Goal: Task Accomplishment & Management: Manage account settings

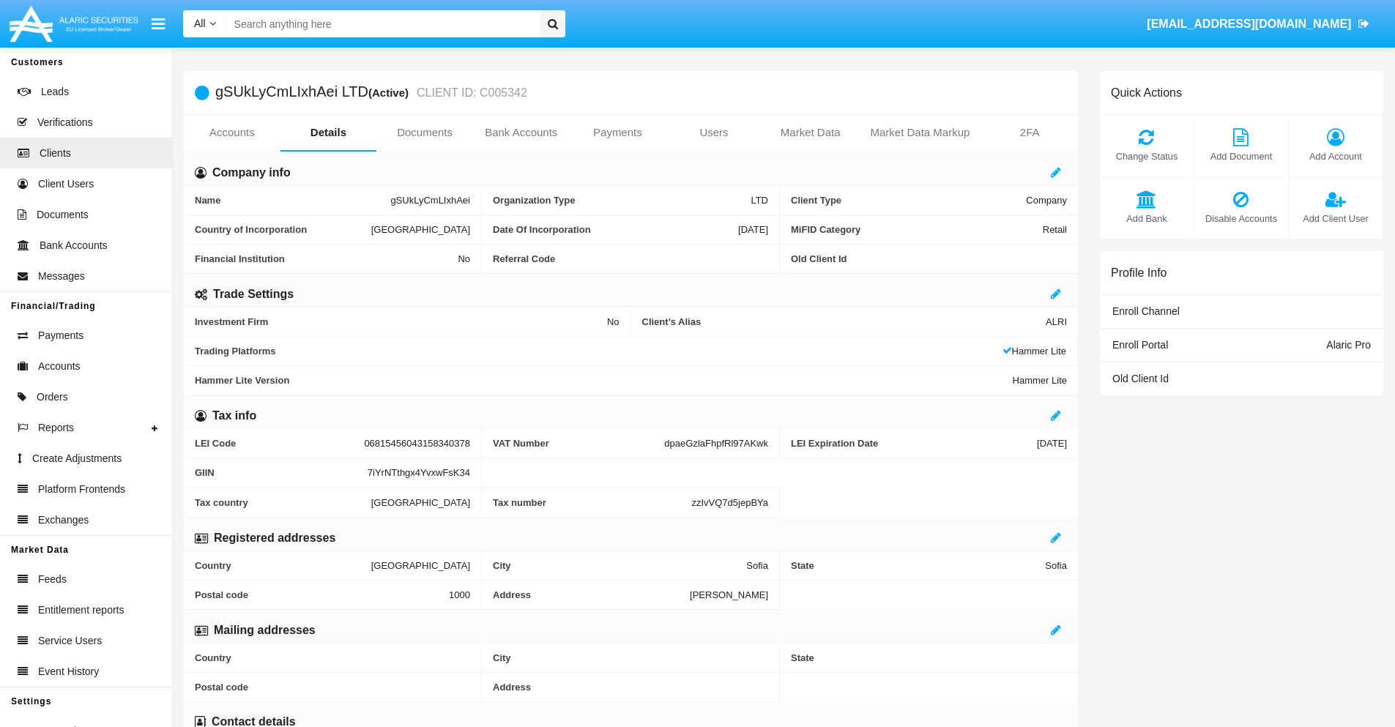
click at [714, 133] on link "Users" at bounding box center [714, 132] width 97 height 35
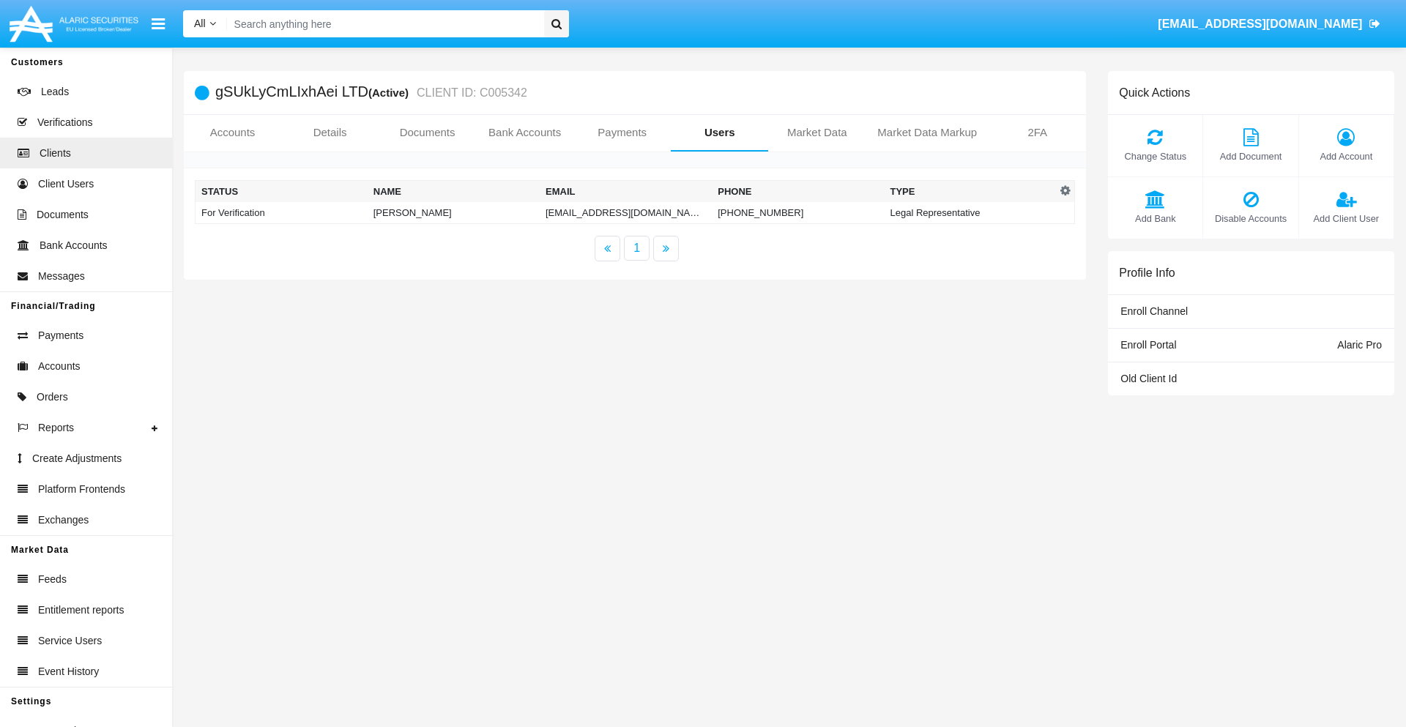
click at [611, 212] on td "[EMAIL_ADDRESS][DOMAIN_NAME]" at bounding box center [626, 213] width 172 height 22
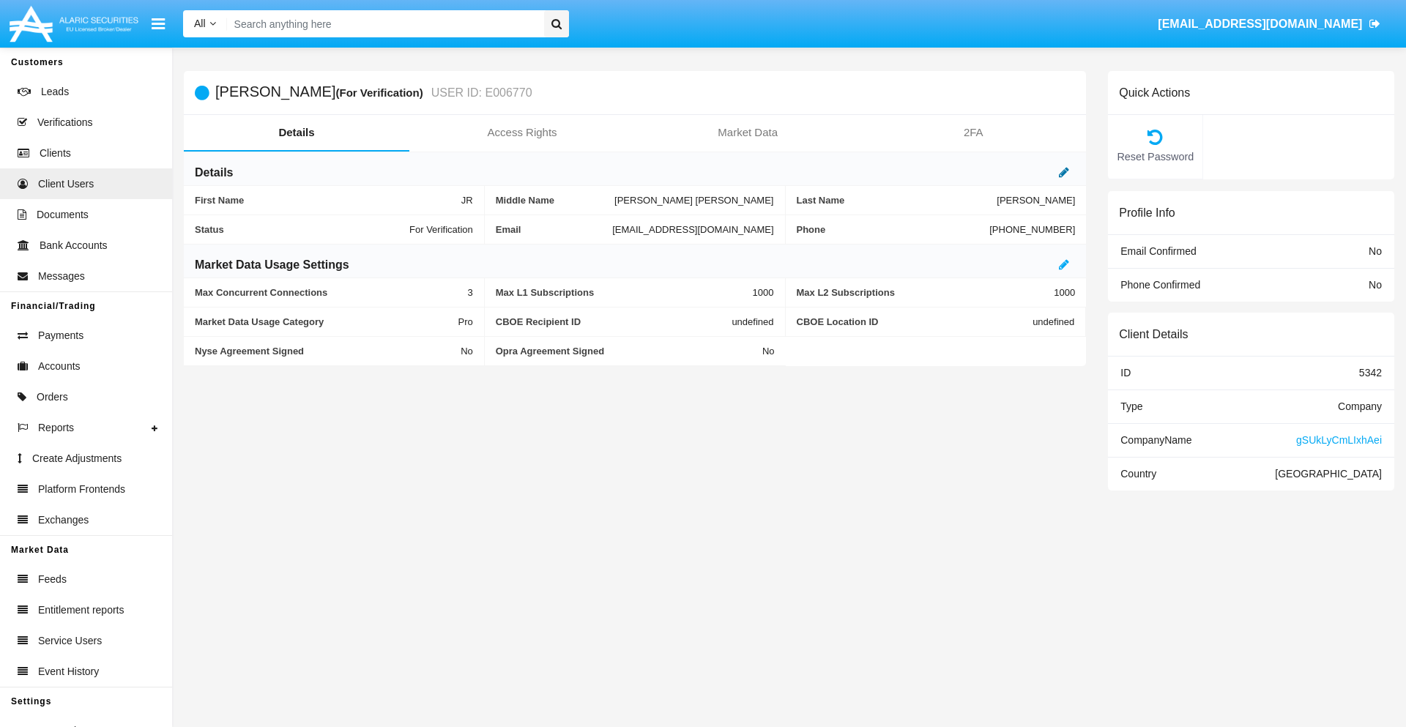
click at [1064, 172] on icon at bounding box center [1064, 172] width 10 height 12
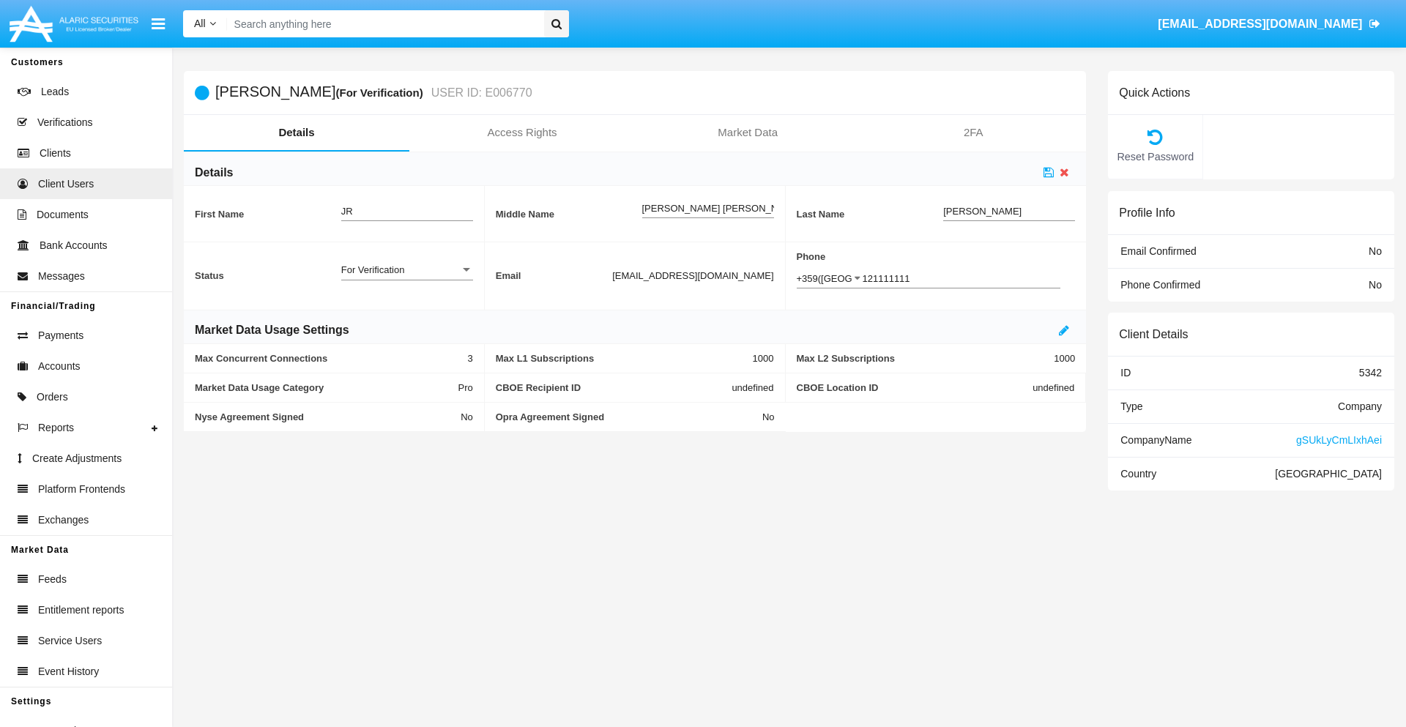
click at [406, 269] on div "For Verification" at bounding box center [400, 270] width 119 height 12
click at [406, 277] on span "Verified" at bounding box center [395, 278] width 108 height 29
click at [1048, 172] on icon at bounding box center [1048, 172] width 10 height 12
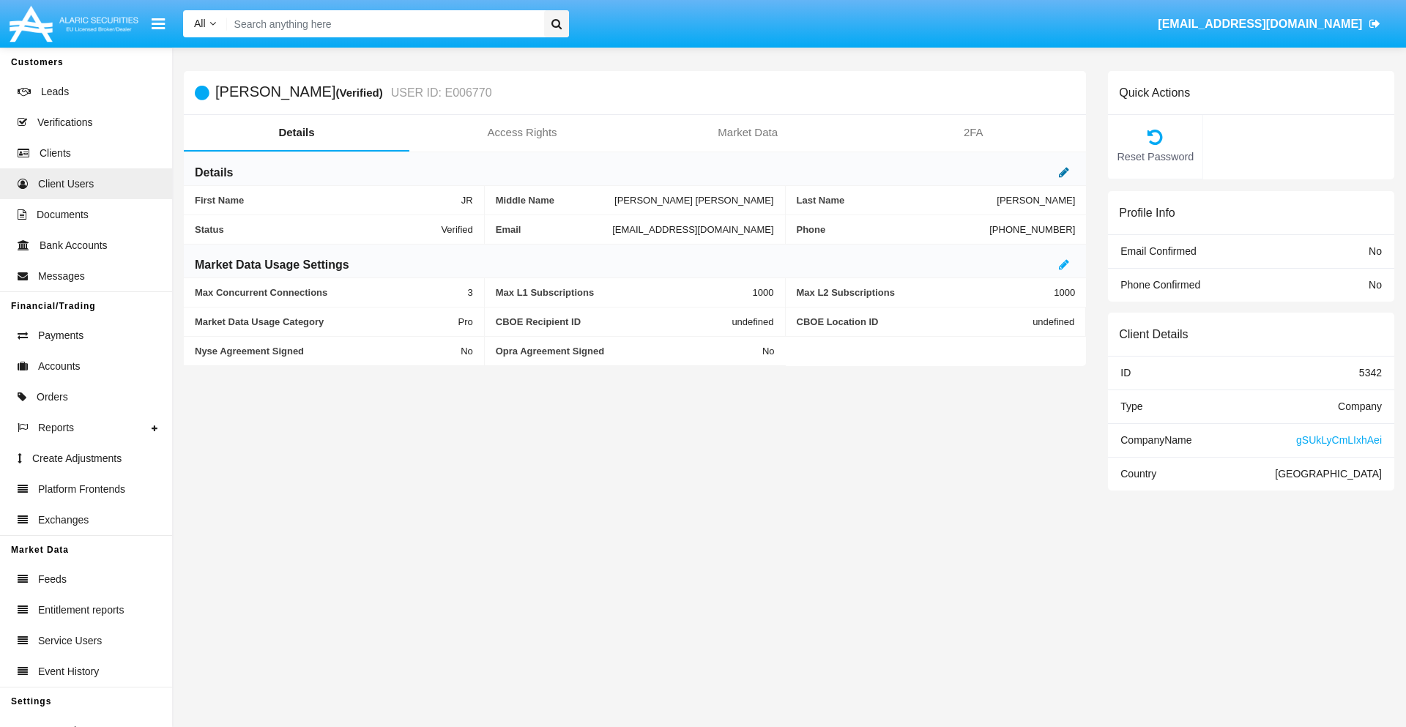
click at [1064, 172] on icon at bounding box center [1064, 172] width 10 height 12
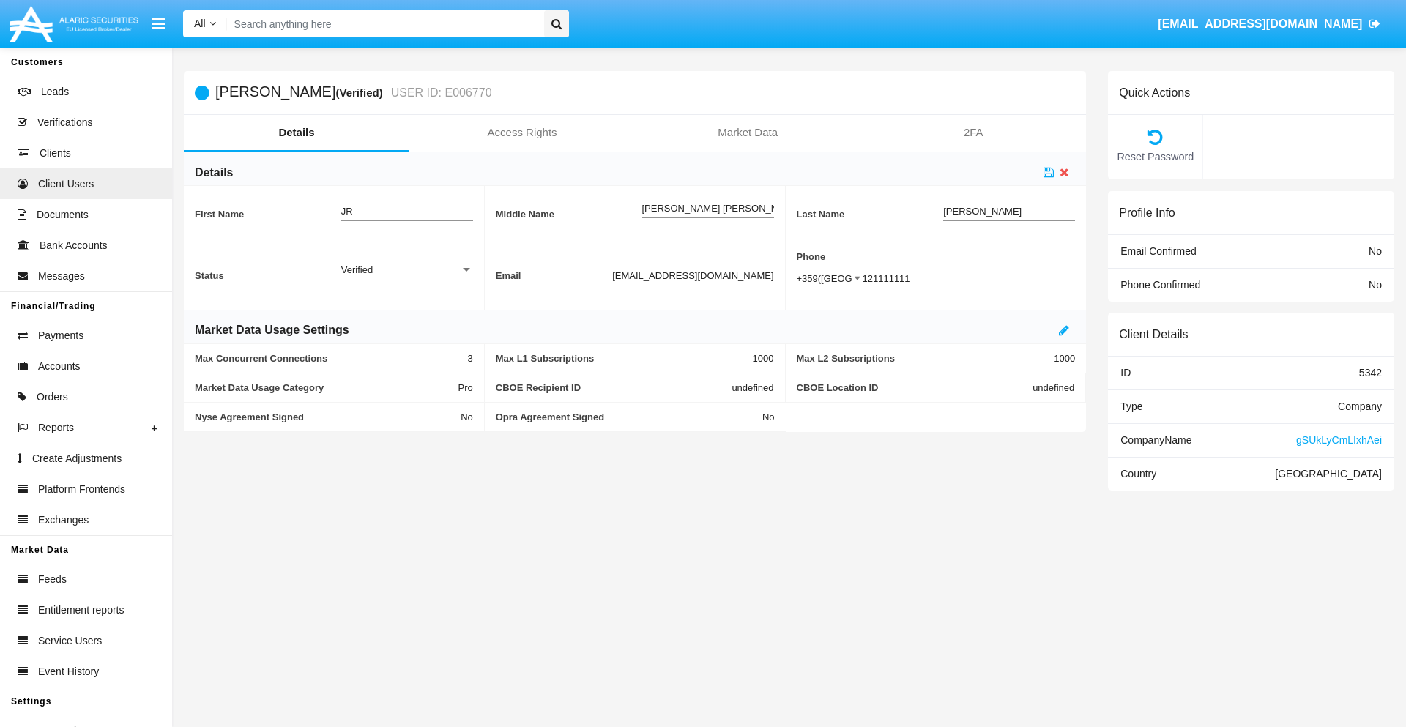
click at [406, 269] on div "Verified" at bounding box center [400, 270] width 119 height 12
click at [406, 277] on span "Active" at bounding box center [407, 278] width 132 height 29
click at [1048, 172] on icon at bounding box center [1048, 172] width 10 height 12
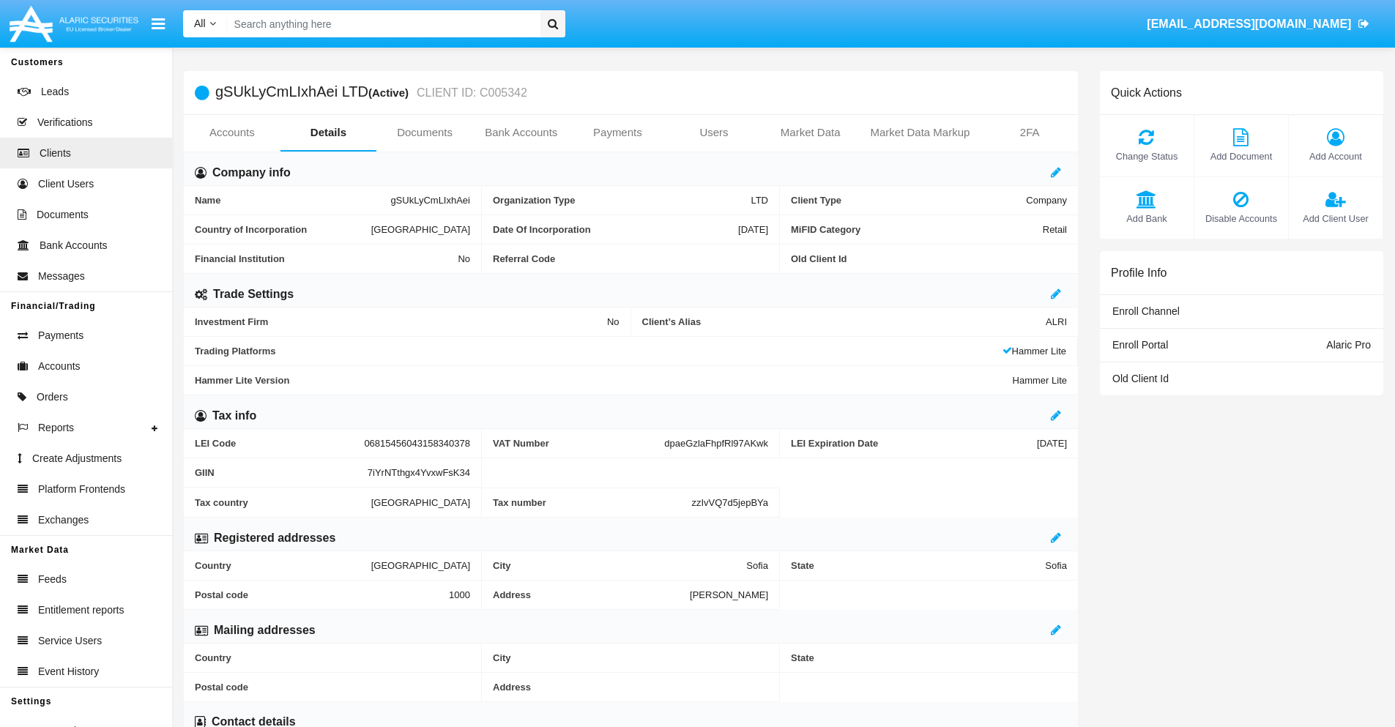
click at [1335, 218] on span "Add Client User" at bounding box center [1335, 219] width 79 height 14
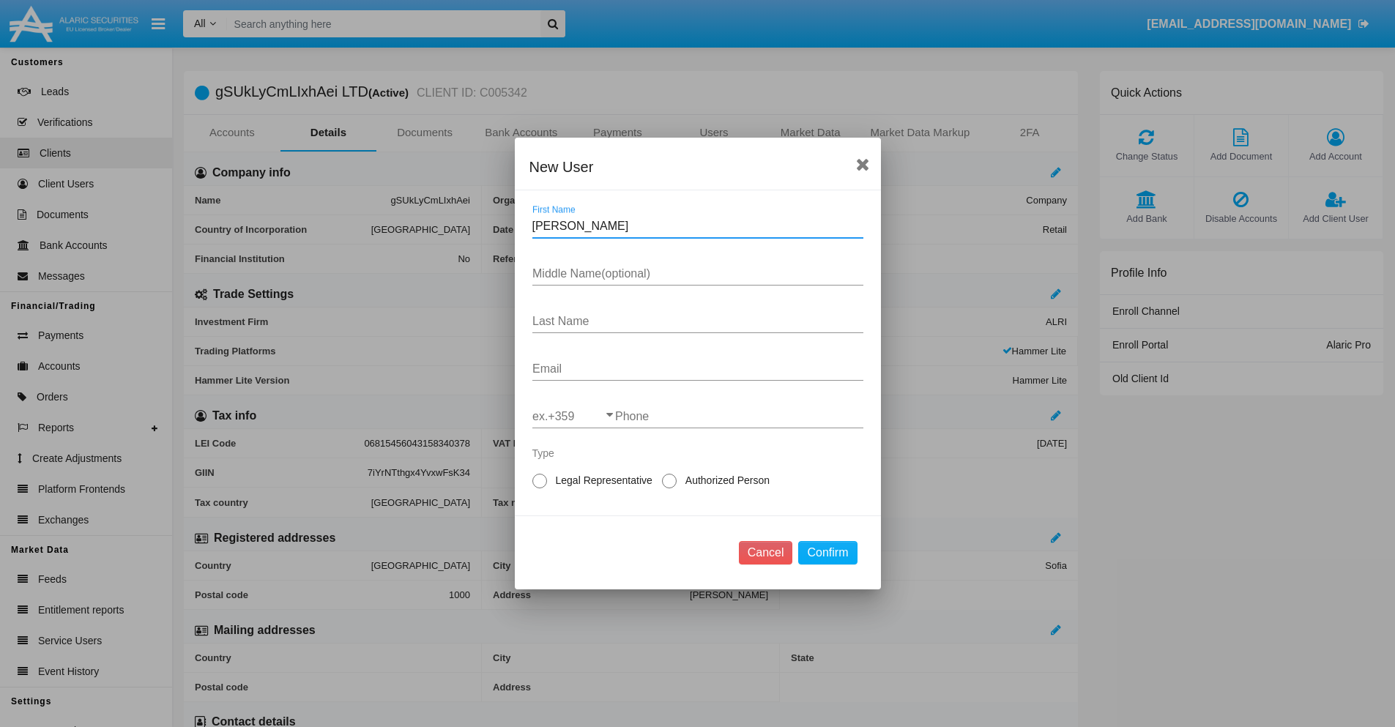
type input "Ronald"
type input "Jeri"
type input "Schuppe"
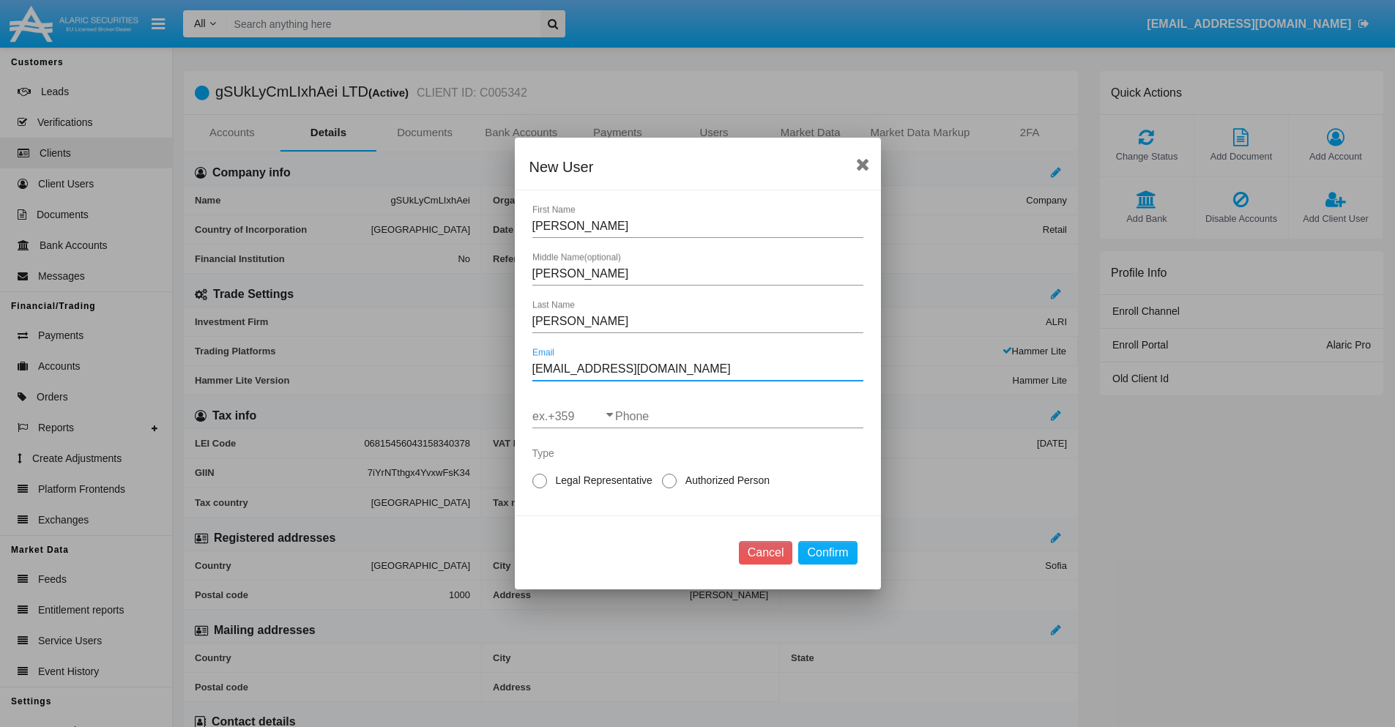
type input "oll5900-1v6ni@aa-rg7.mo"
click at [573, 417] on input "ex.+359" at bounding box center [573, 416] width 83 height 13
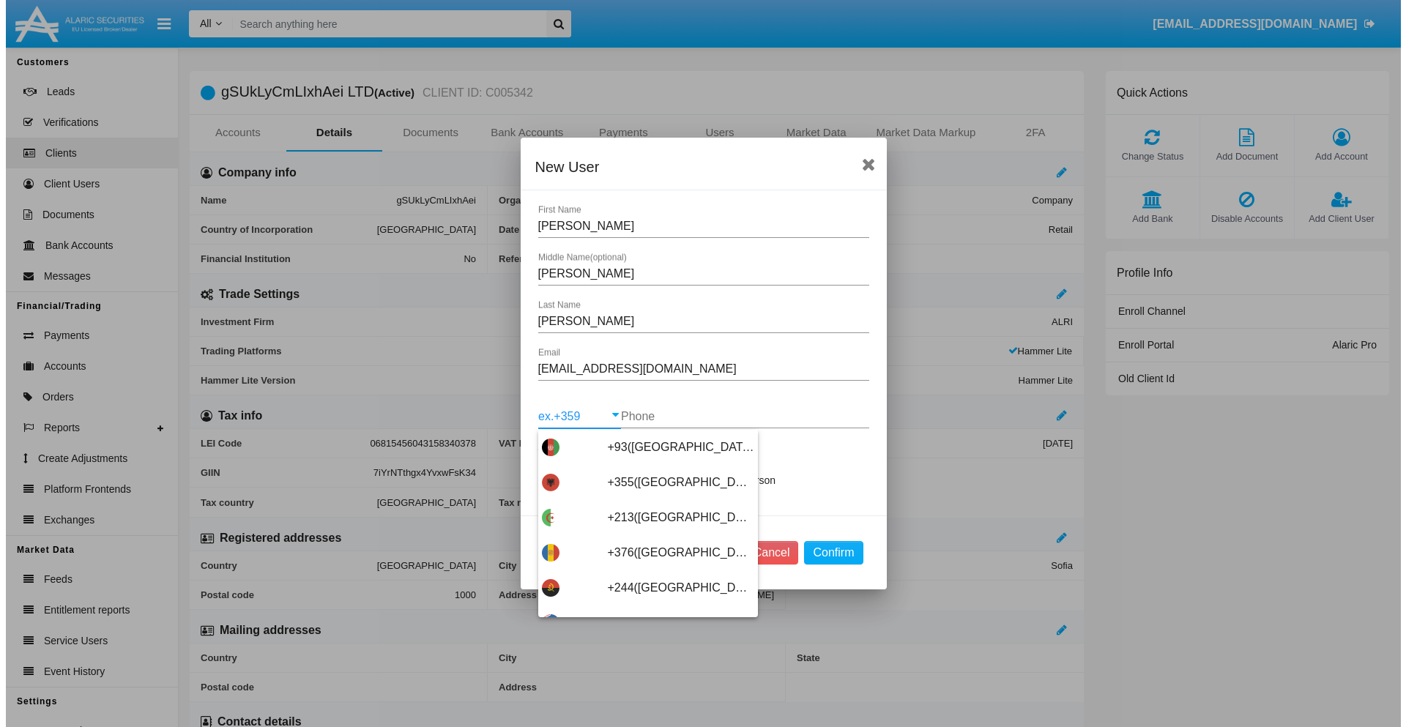
scroll to position [7790, 0]
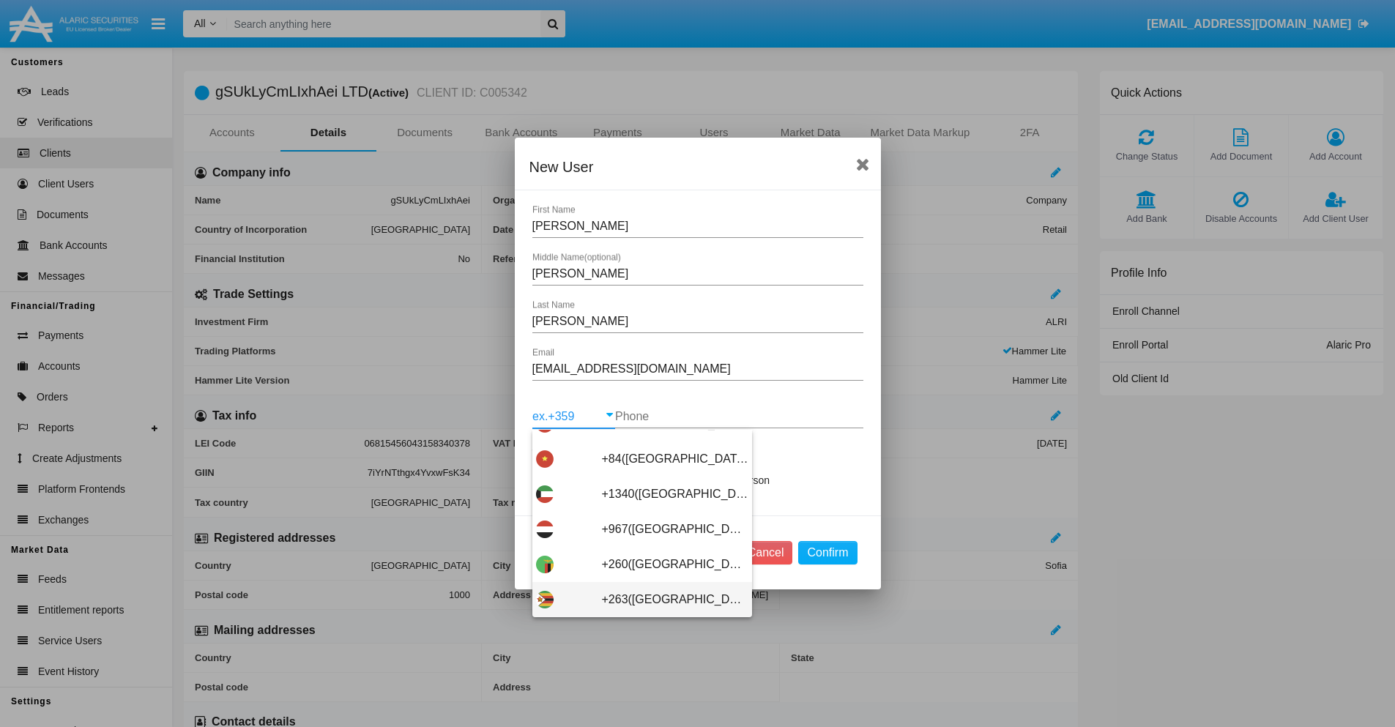
click at [636, 600] on span "+263(Zimbabwe)" at bounding box center [675, 599] width 146 height 35
type input "+263(Zimbabwe)"
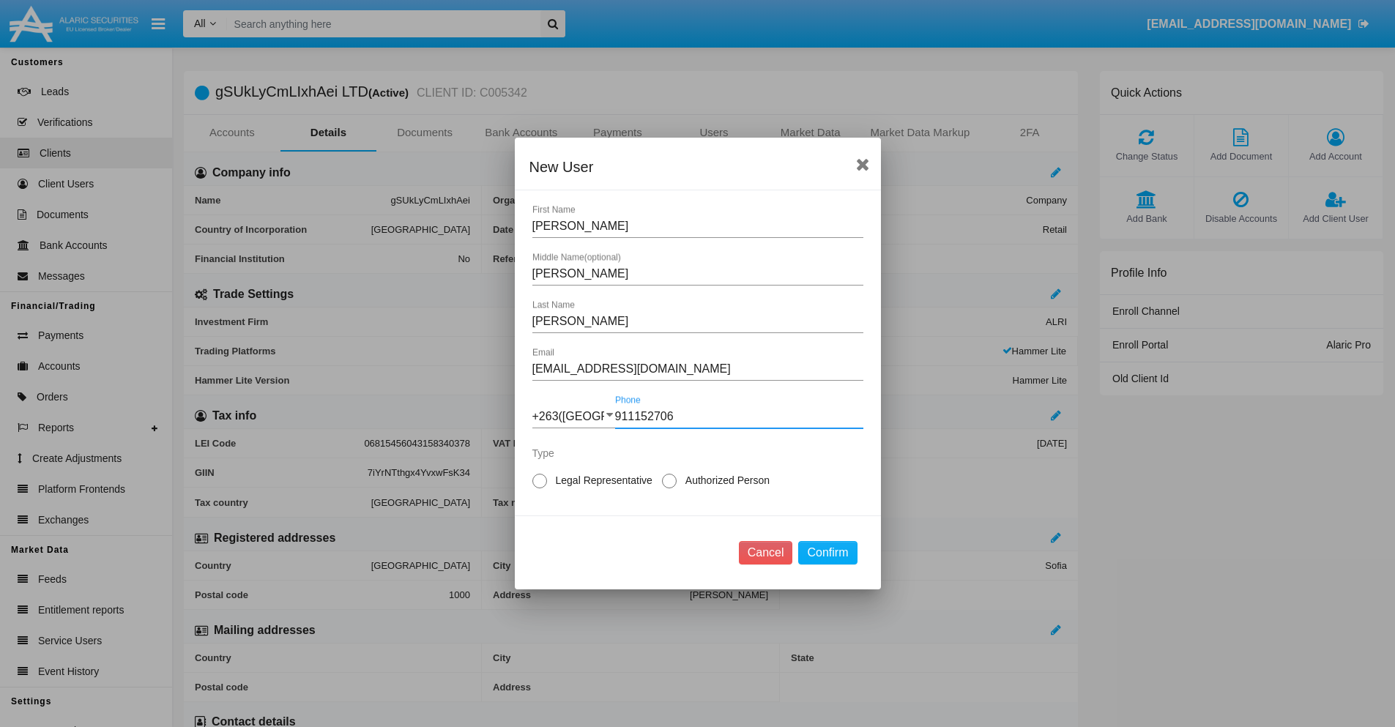
type input "911152706"
click at [724, 480] on span "Authorized Person" at bounding box center [725, 480] width 97 height 15
click at [669, 488] on input "Authorized Person" at bounding box center [668, 488] width 1 height 1
radio input "true"
click at [827, 553] on button "Confirm" at bounding box center [827, 552] width 59 height 23
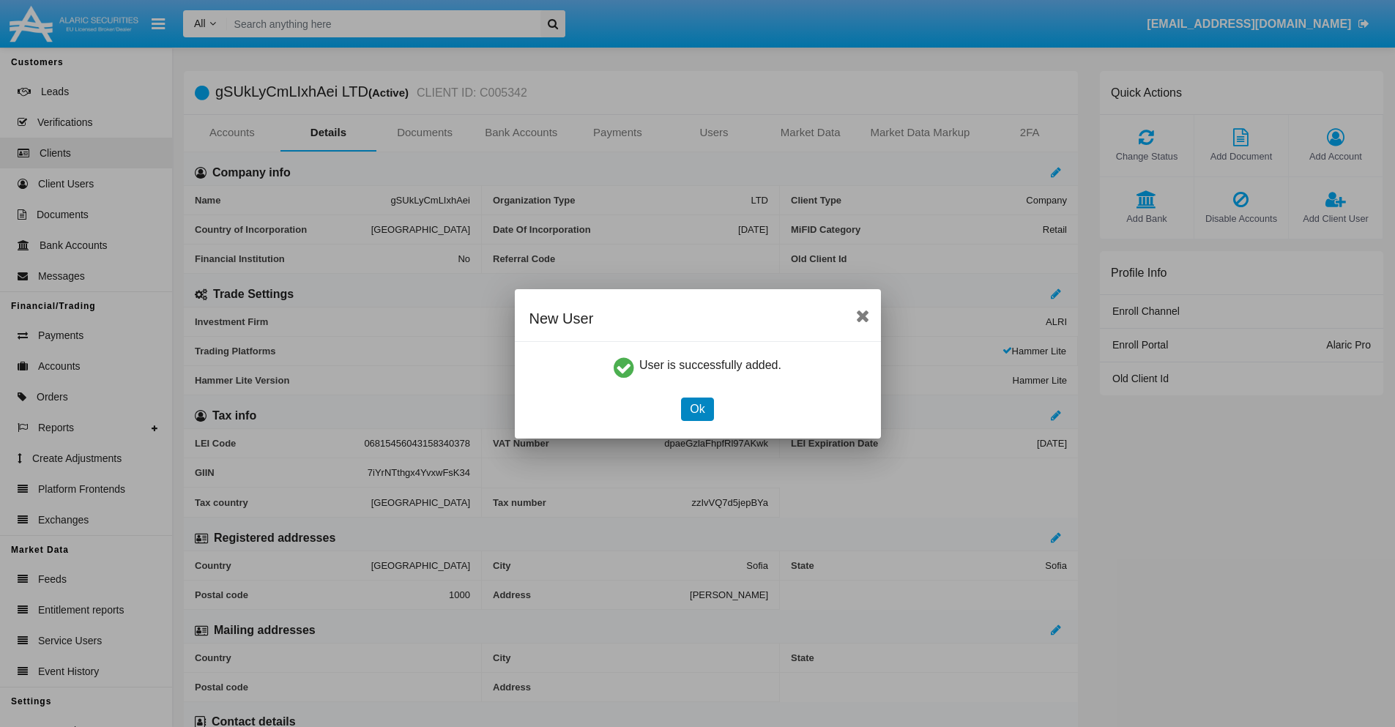
click at [697, 409] on button "Ok" at bounding box center [697, 409] width 32 height 23
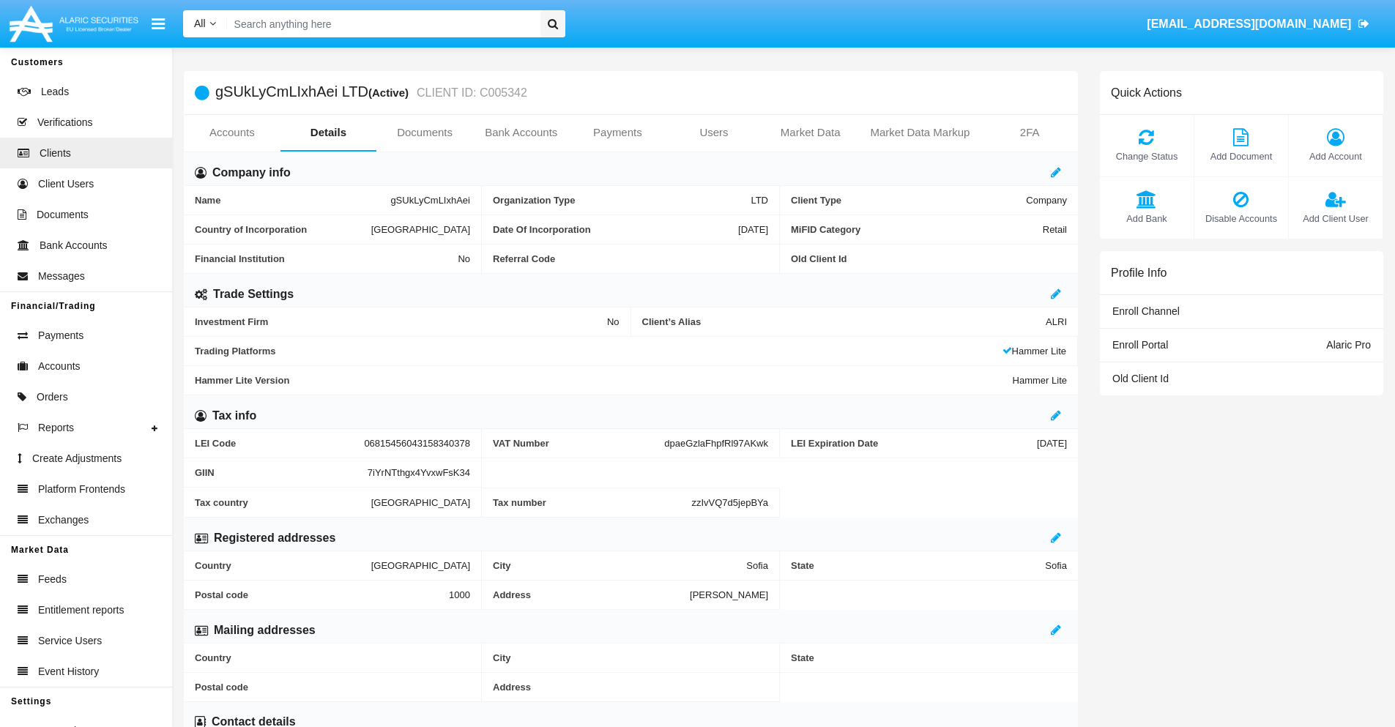
click at [1335, 218] on span "Add Client User" at bounding box center [1335, 219] width 79 height 14
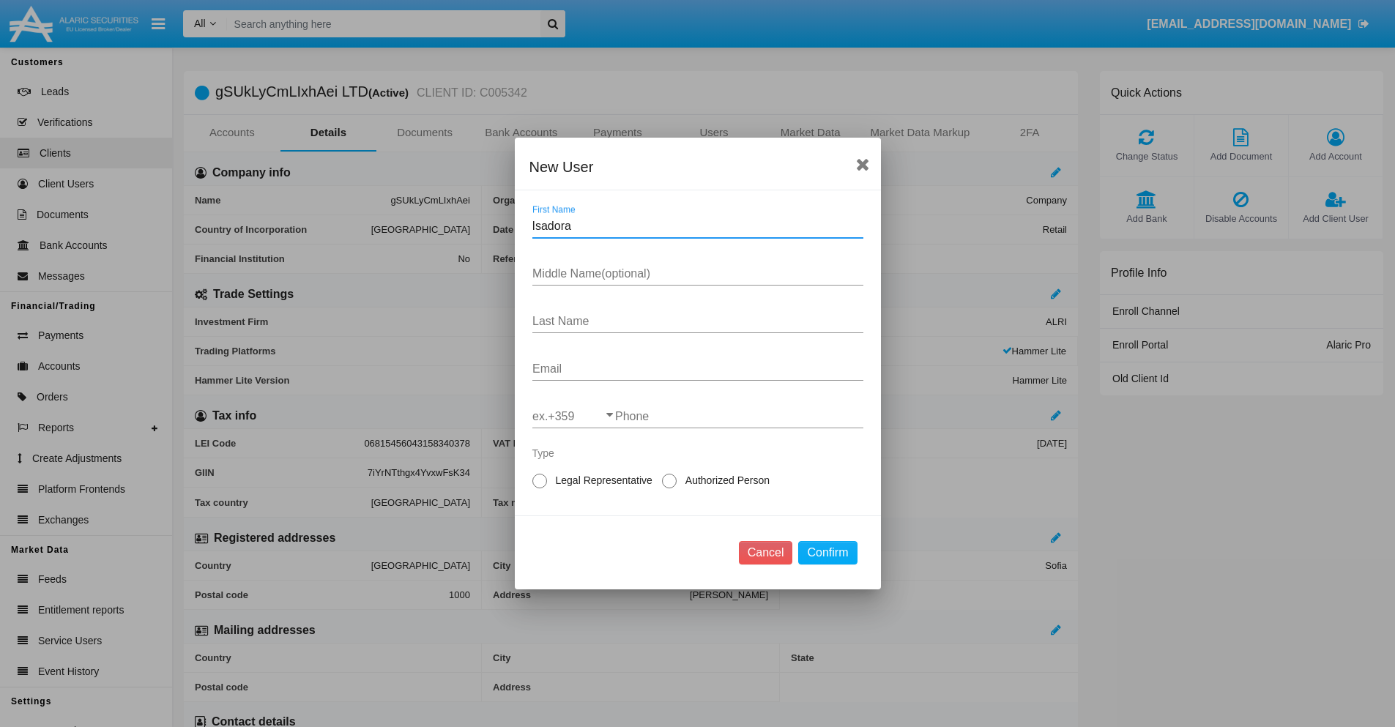
type input "Isadora"
type input "Carol"
type input "O'Reilly"
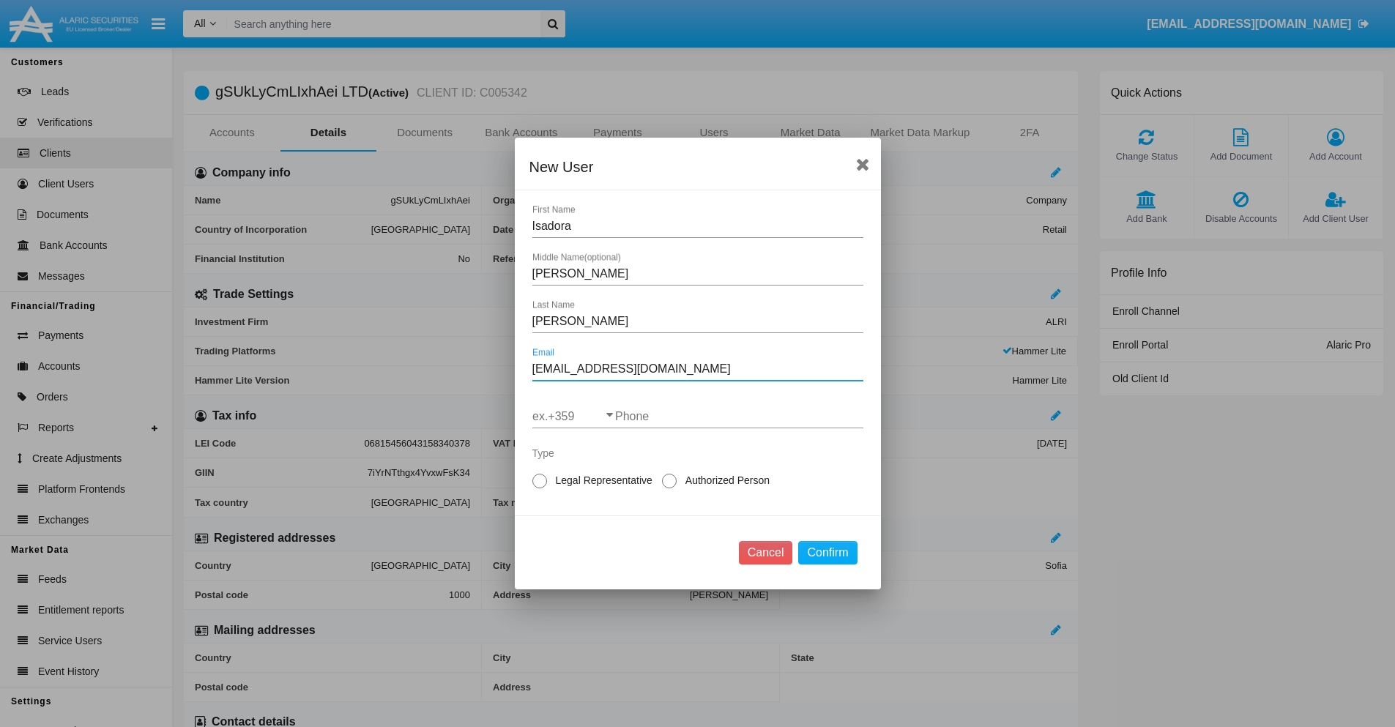
type input "55xl.f6pked8d@3pme.ie3y.edu"
click at [573, 417] on input "ex.+359" at bounding box center [573, 416] width 83 height 13
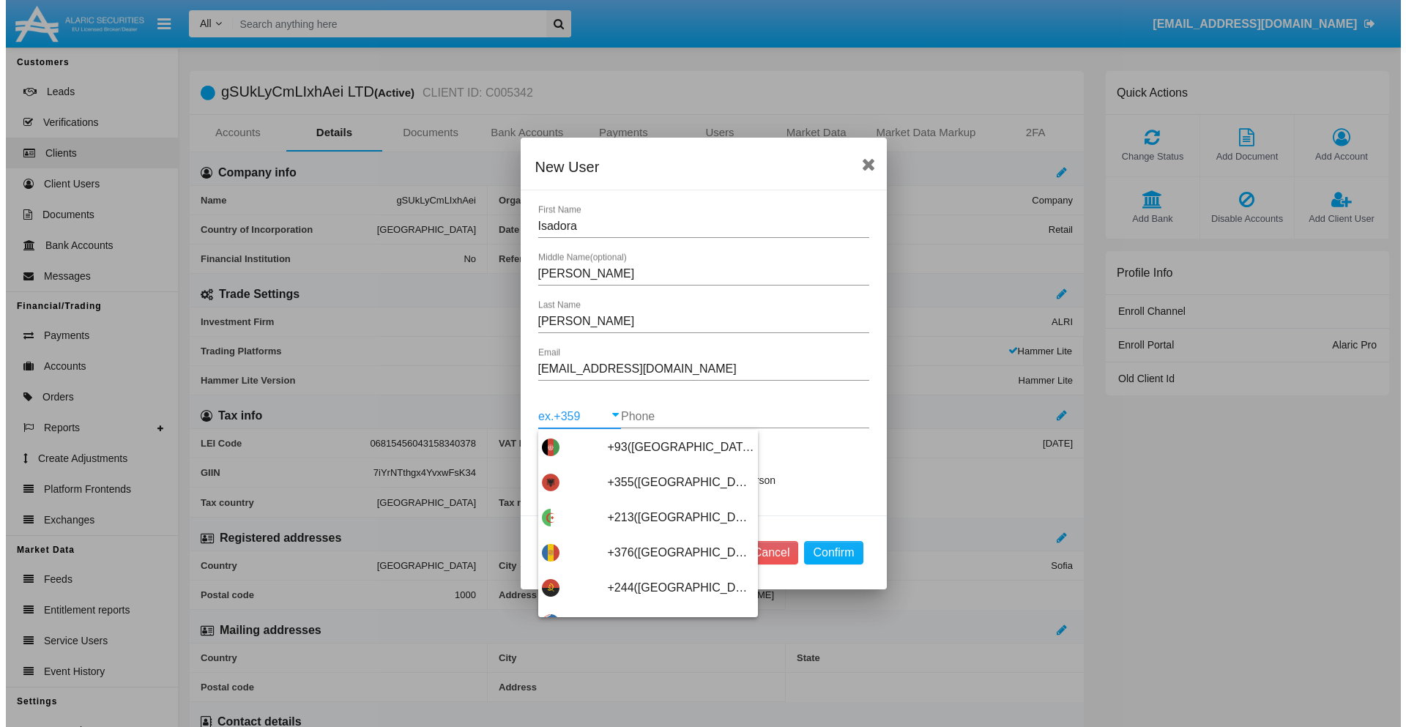
scroll to position [7790, 0]
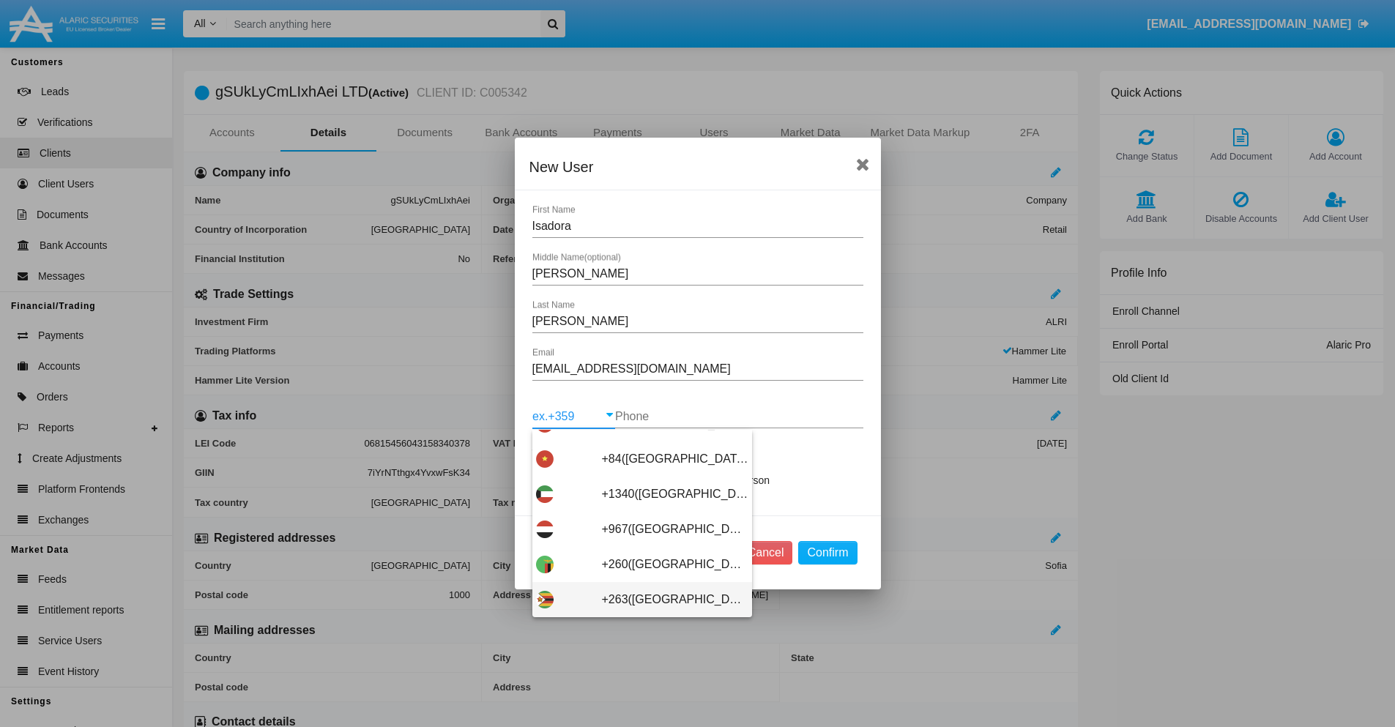
click at [636, 600] on span "+263(Zimbabwe)" at bounding box center [675, 599] width 146 height 35
type input "+263(Zimbabwe)"
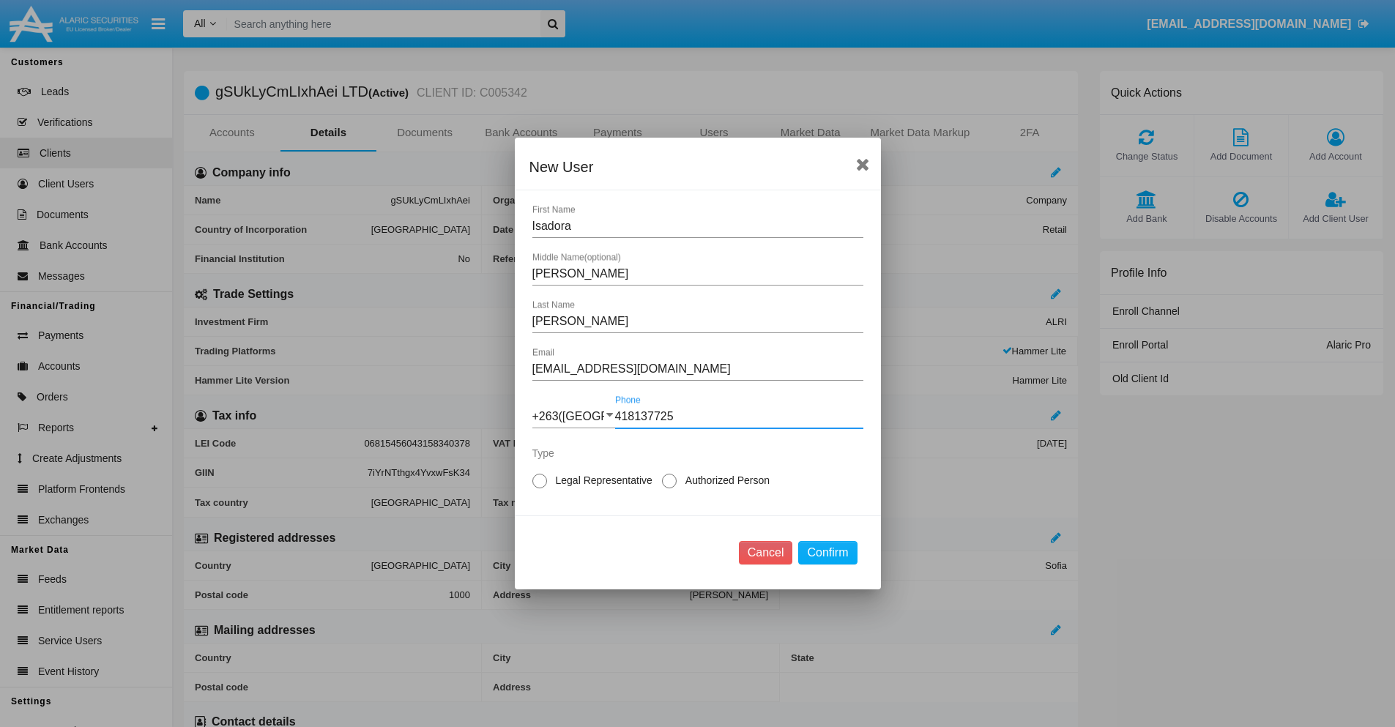
type input "418137725"
click at [601, 480] on span "Legal Representative" at bounding box center [601, 480] width 109 height 15
click at [540, 488] on input "Legal Representative" at bounding box center [539, 488] width 1 height 1
radio input "true"
click at [827, 553] on button "Confirm" at bounding box center [827, 552] width 59 height 23
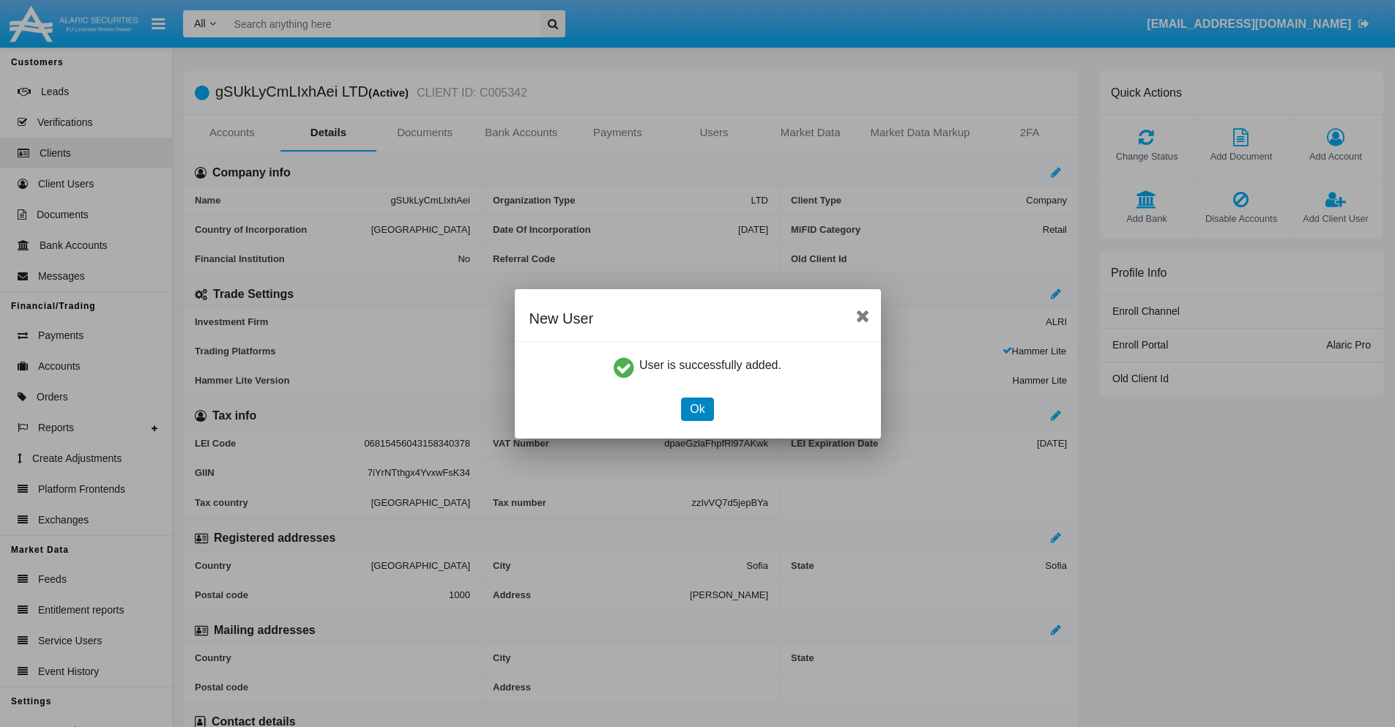
click at [697, 409] on button "Ok" at bounding box center [697, 409] width 32 height 23
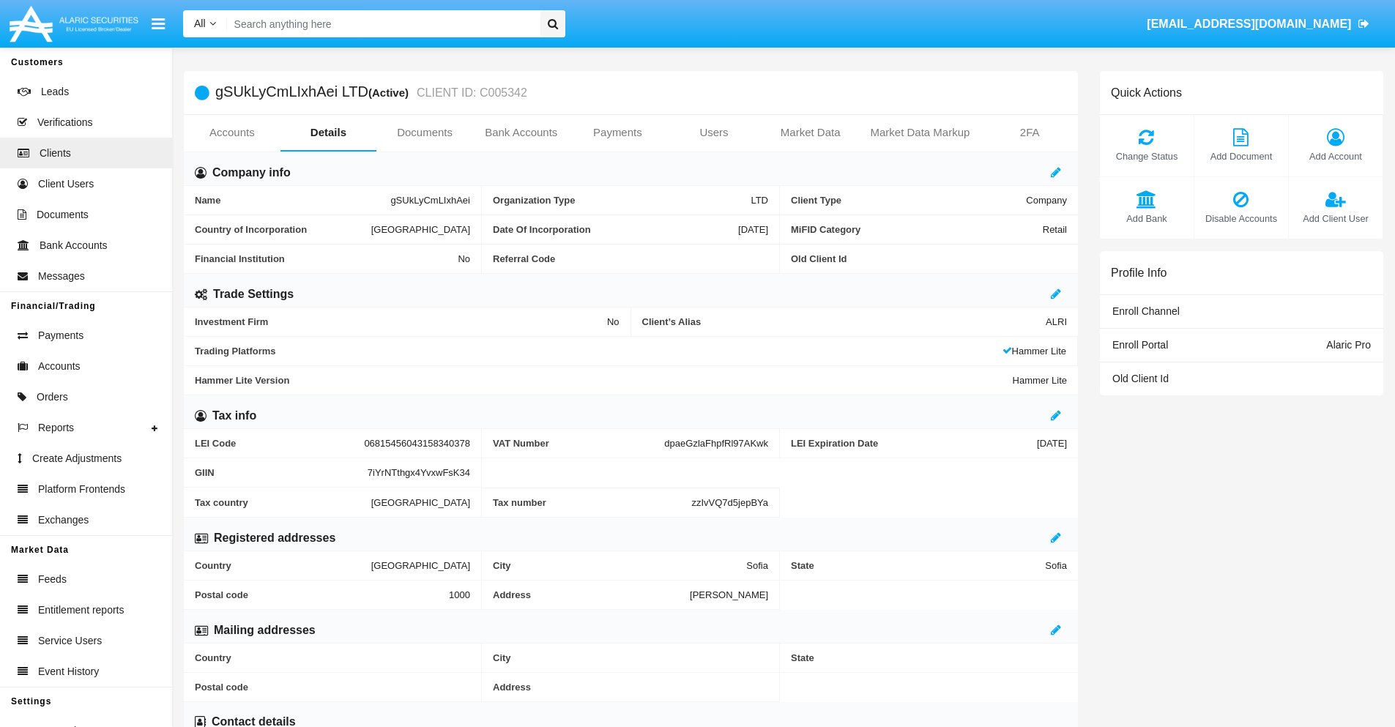
click at [714, 133] on link "Users" at bounding box center [714, 132] width 97 height 35
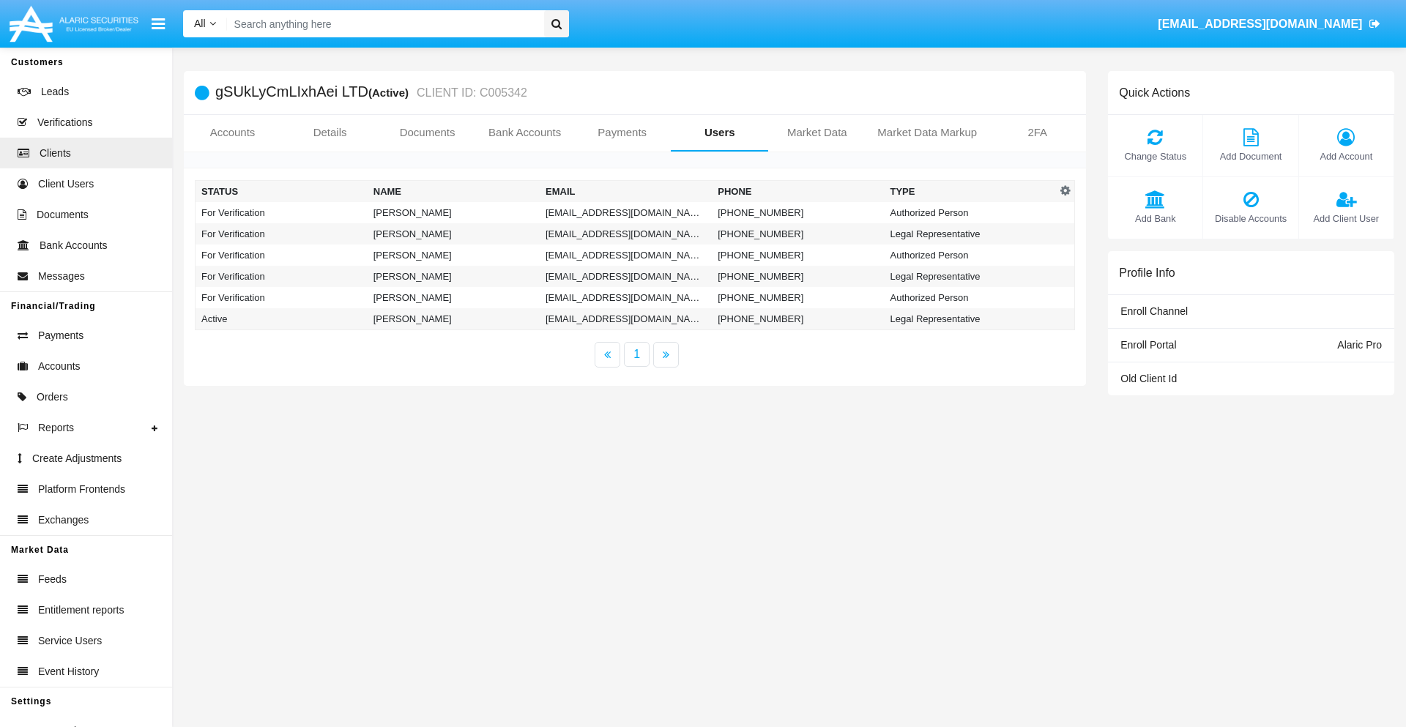
click at [625, 212] on td "[EMAIL_ADDRESS][DOMAIN_NAME]" at bounding box center [626, 212] width 172 height 21
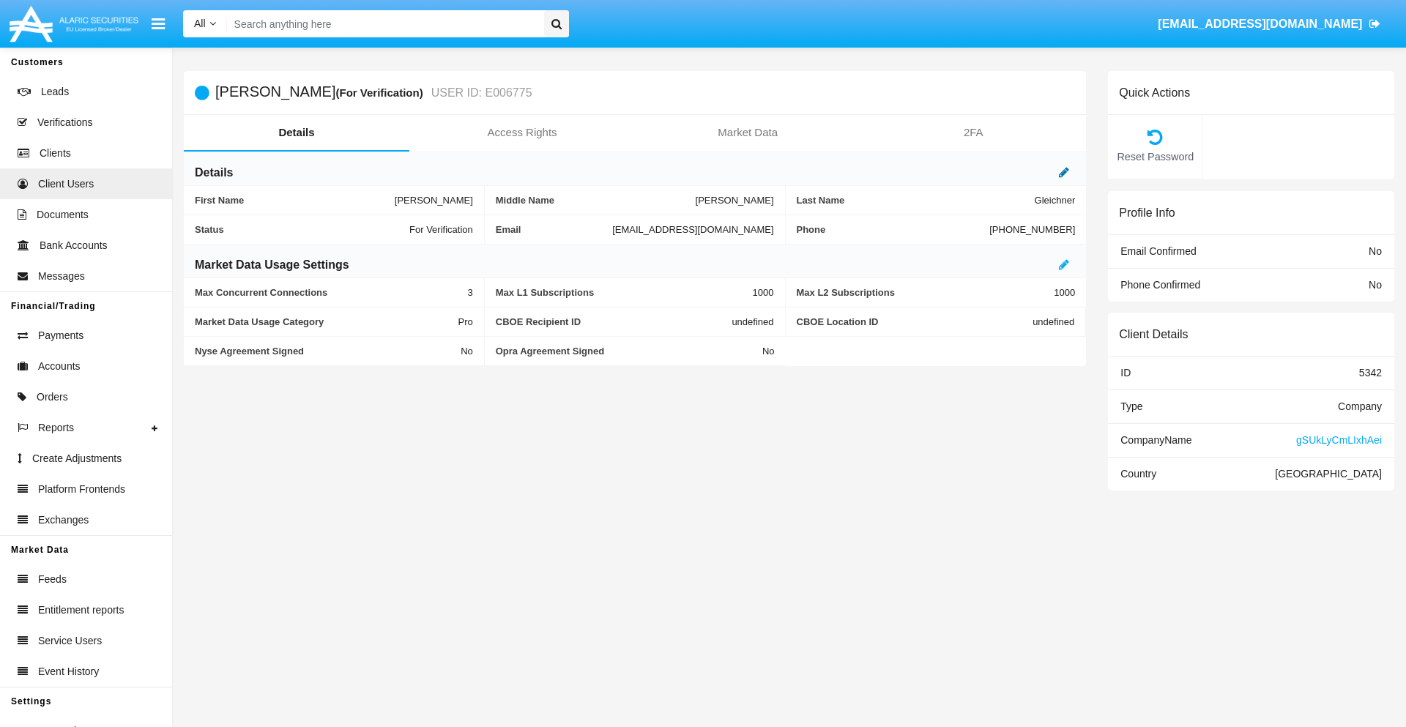
click at [1064, 172] on icon at bounding box center [1064, 172] width 10 height 12
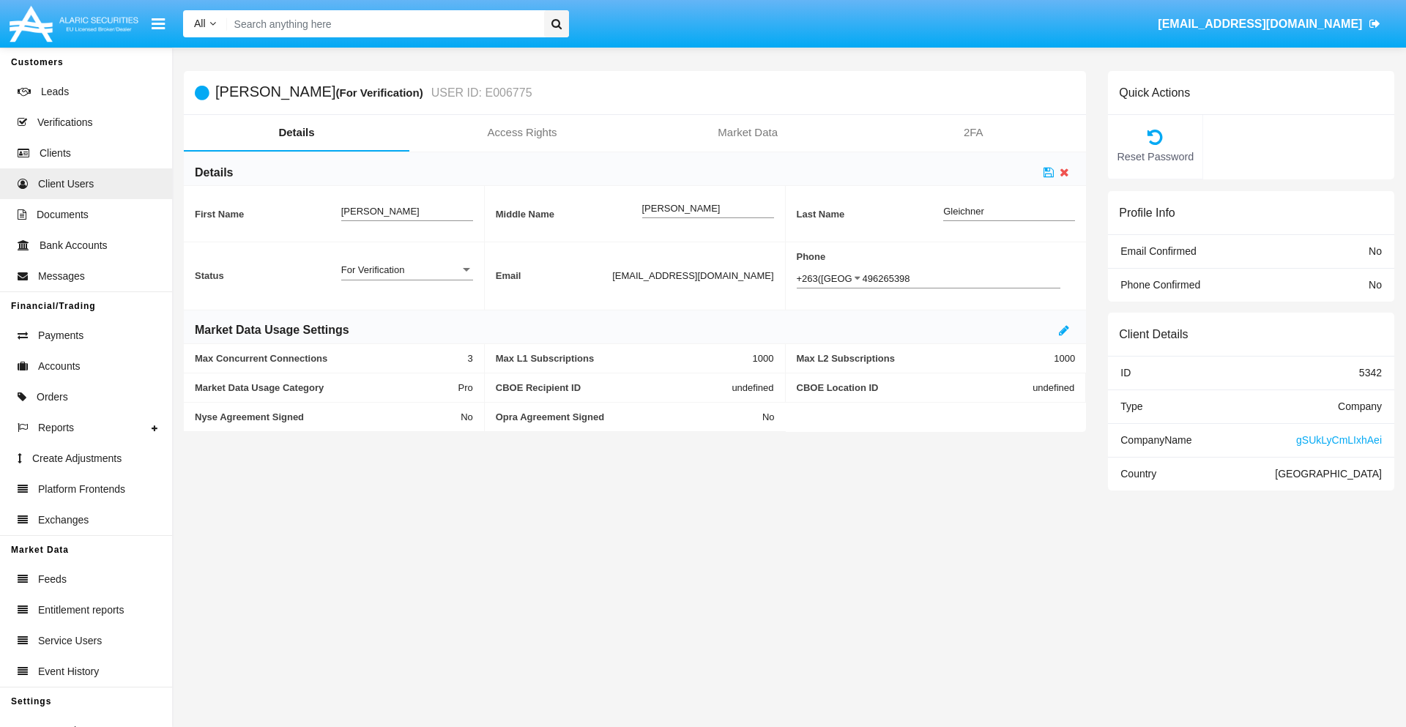
click at [406, 269] on div "For Verification" at bounding box center [400, 270] width 119 height 12
click at [406, 277] on span "Verified" at bounding box center [407, 278] width 132 height 29
click at [1048, 172] on icon at bounding box center [1048, 172] width 10 height 12
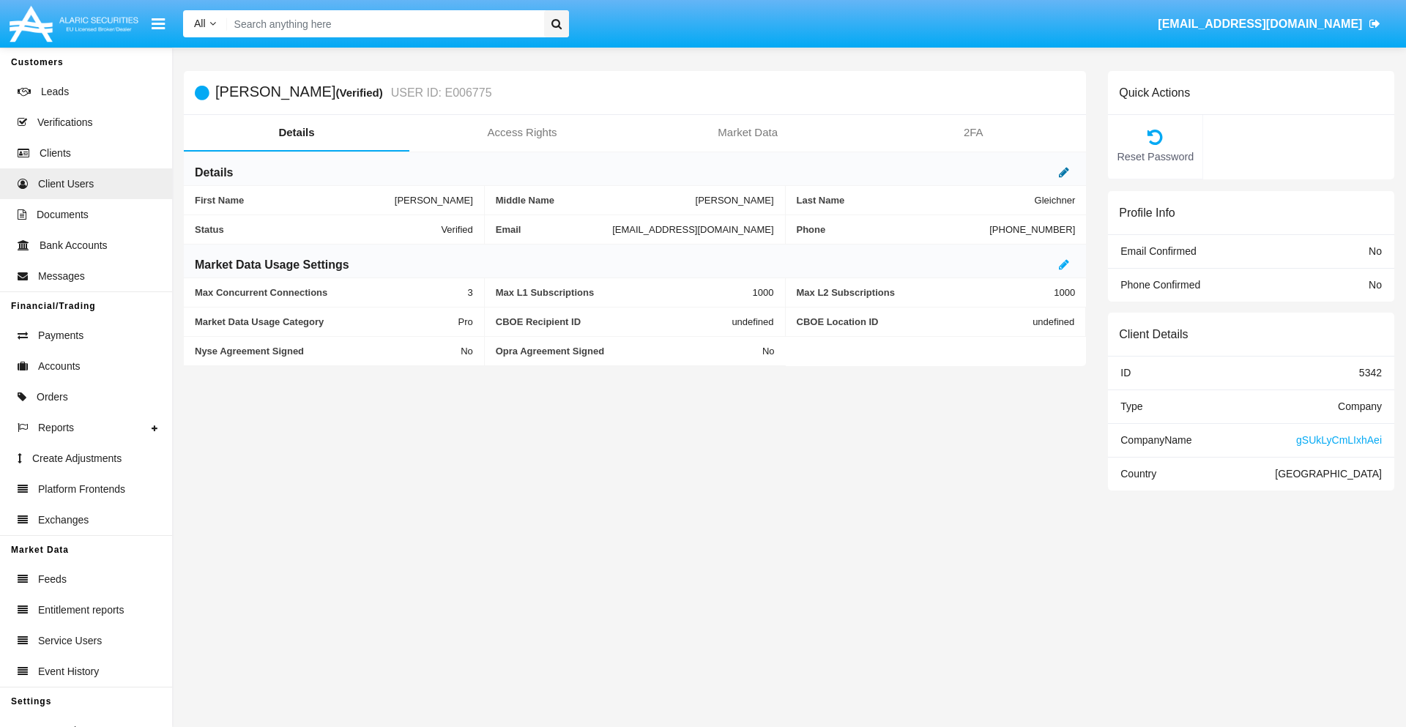
click at [1064, 172] on icon at bounding box center [1064, 172] width 10 height 12
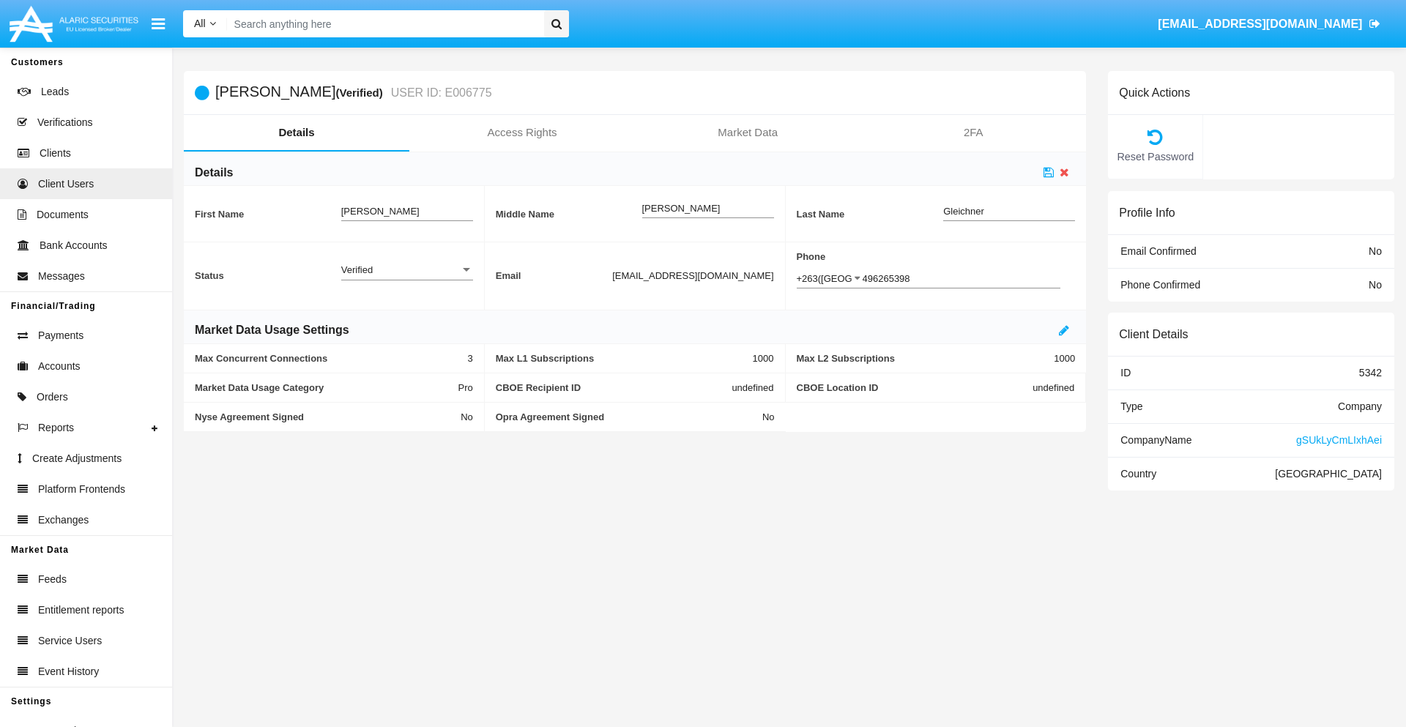
click at [406, 269] on div "Verified" at bounding box center [400, 270] width 119 height 12
click at [406, 277] on span "Active" at bounding box center [407, 278] width 132 height 29
click at [1048, 172] on icon at bounding box center [1048, 172] width 10 height 12
